Goal: Task Accomplishment & Management: Use online tool/utility

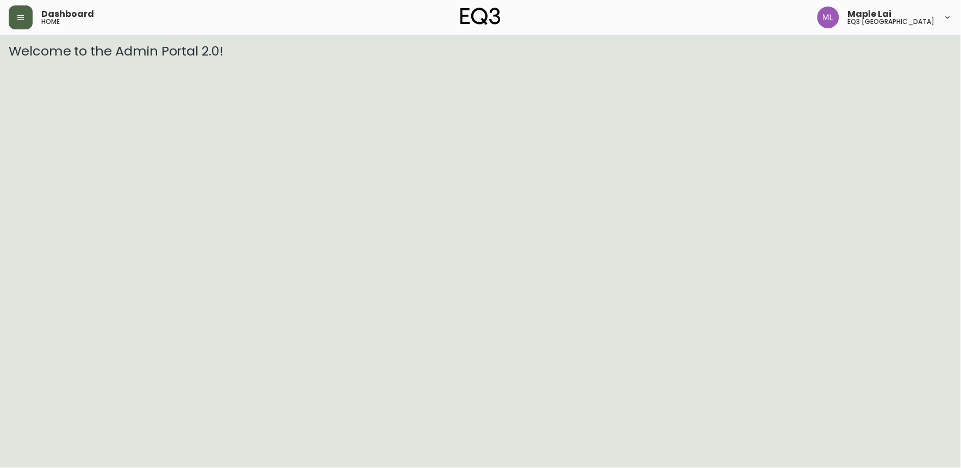
click at [24, 14] on icon "button" at bounding box center [20, 17] width 9 height 9
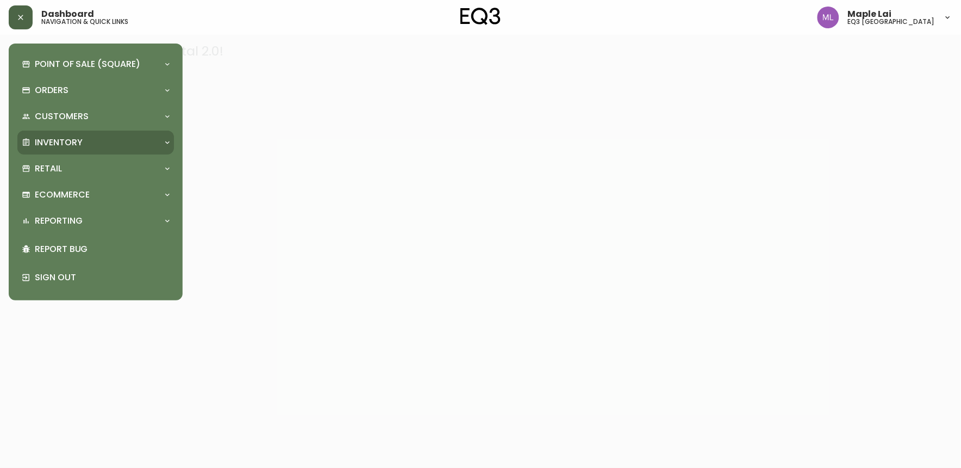
click at [54, 144] on p "Inventory" at bounding box center [59, 142] width 48 height 12
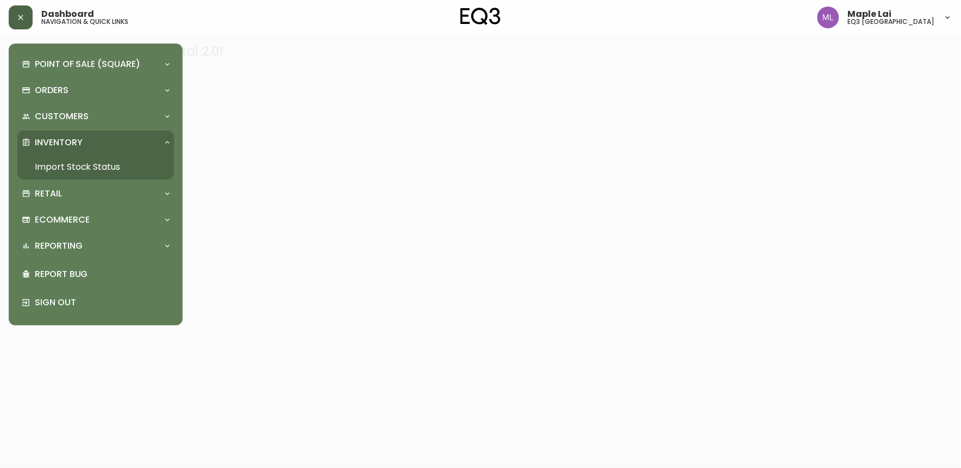
click at [87, 166] on link "Import Stock Status" at bounding box center [95, 166] width 157 height 25
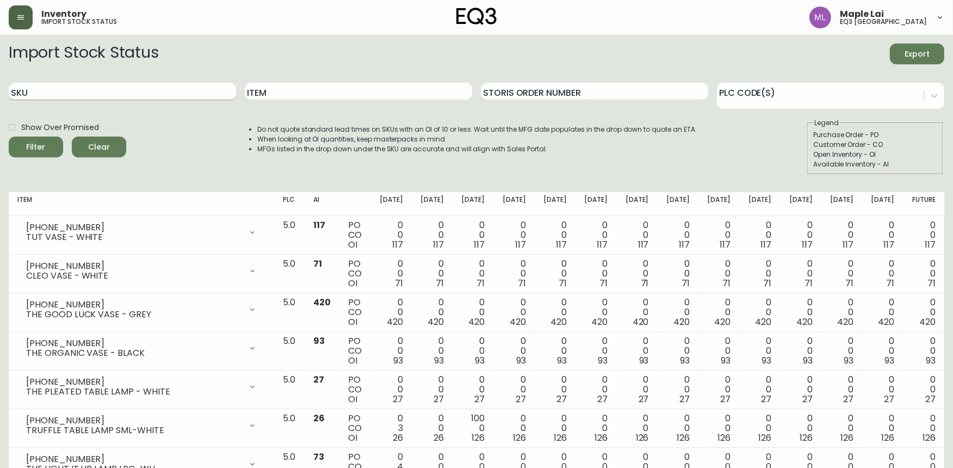
click at [134, 94] on input "SKU" at bounding box center [122, 91] width 227 height 17
paste input "[PHONE_NUMBER]"
click at [9, 136] on button "Filter" at bounding box center [36, 146] width 54 height 21
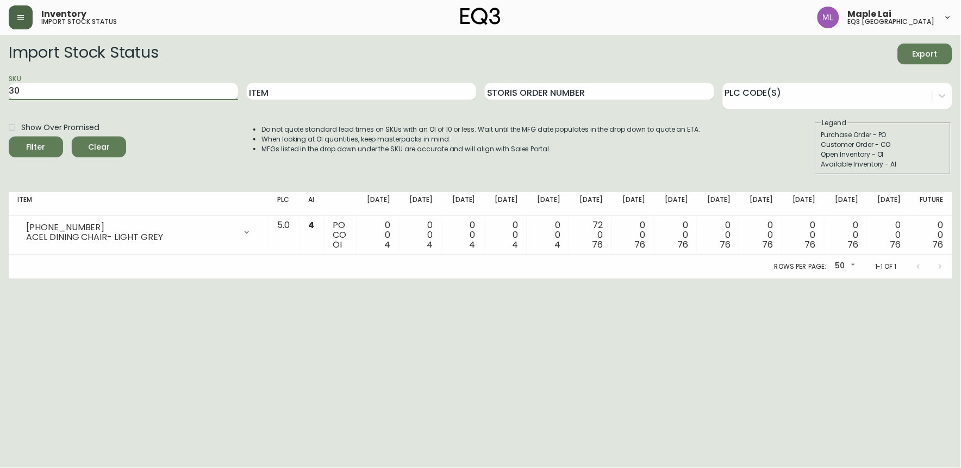
type input "3"
paste input "[PHONE_NUMBER]"
click at [9, 136] on button "Filter" at bounding box center [36, 146] width 54 height 21
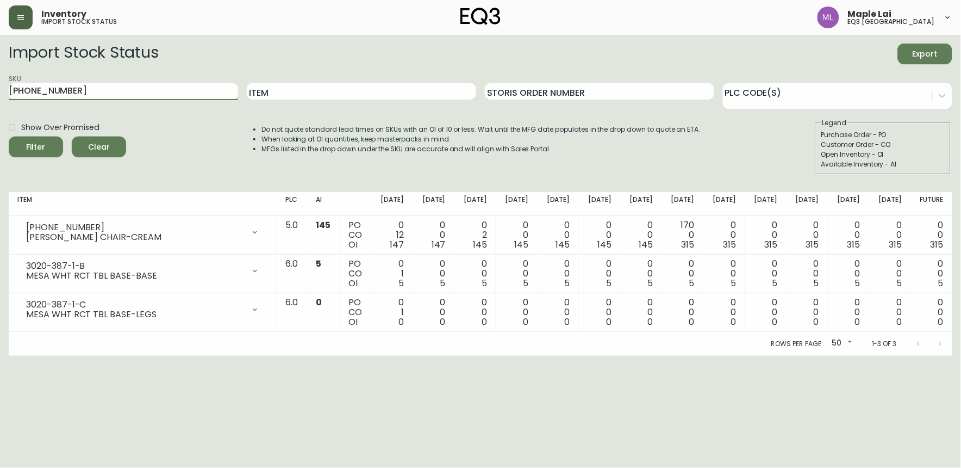
drag, startPoint x: 84, startPoint y: 94, endPoint x: 7, endPoint y: 95, distance: 76.7
click at [7, 95] on main "Import Stock Status Export SKU [PHONE_NUMBER] Item Storis Order Number PLC Code…" at bounding box center [480, 195] width 961 height 321
click at [9, 136] on button "Filter" at bounding box center [36, 146] width 54 height 21
drag, startPoint x: 68, startPoint y: 89, endPoint x: -3, endPoint y: 89, distance: 70.7
click at [0, 89] on html "Inventory import stock status Maple Lai eq3 [GEOGRAPHIC_DATA] Import Stock Stat…" at bounding box center [480, 178] width 961 height 356
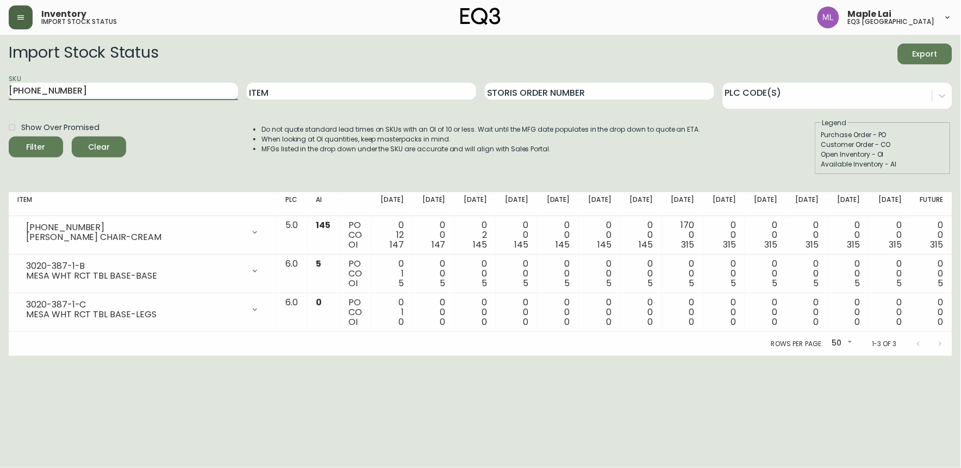
paste input "3-35"
type input "[PHONE_NUMBER]"
click at [9, 136] on button "Filter" at bounding box center [36, 146] width 54 height 21
